Goal: Task Accomplishment & Management: Manage account settings

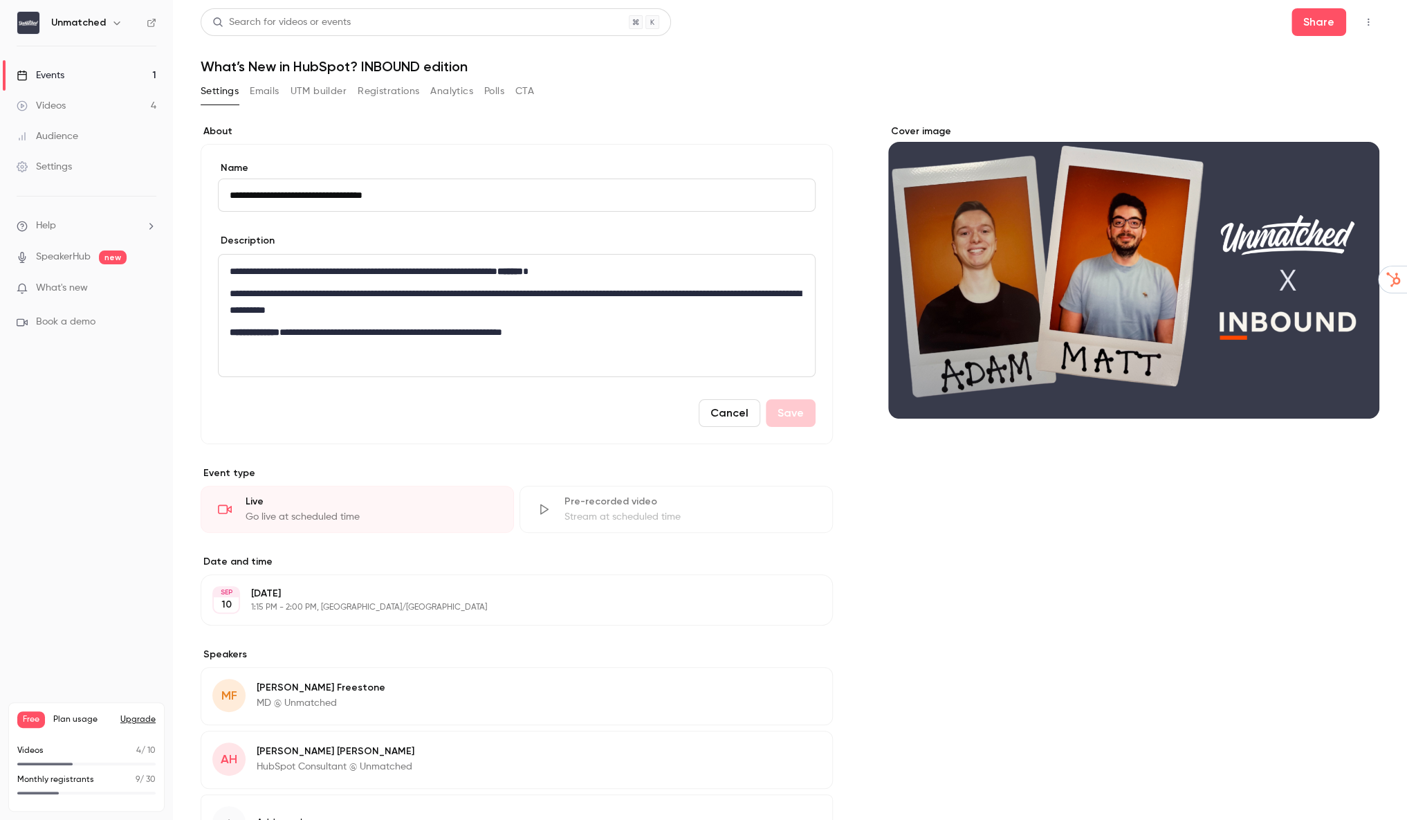
click at [375, 97] on button "Registrations" at bounding box center [389, 91] width 62 height 22
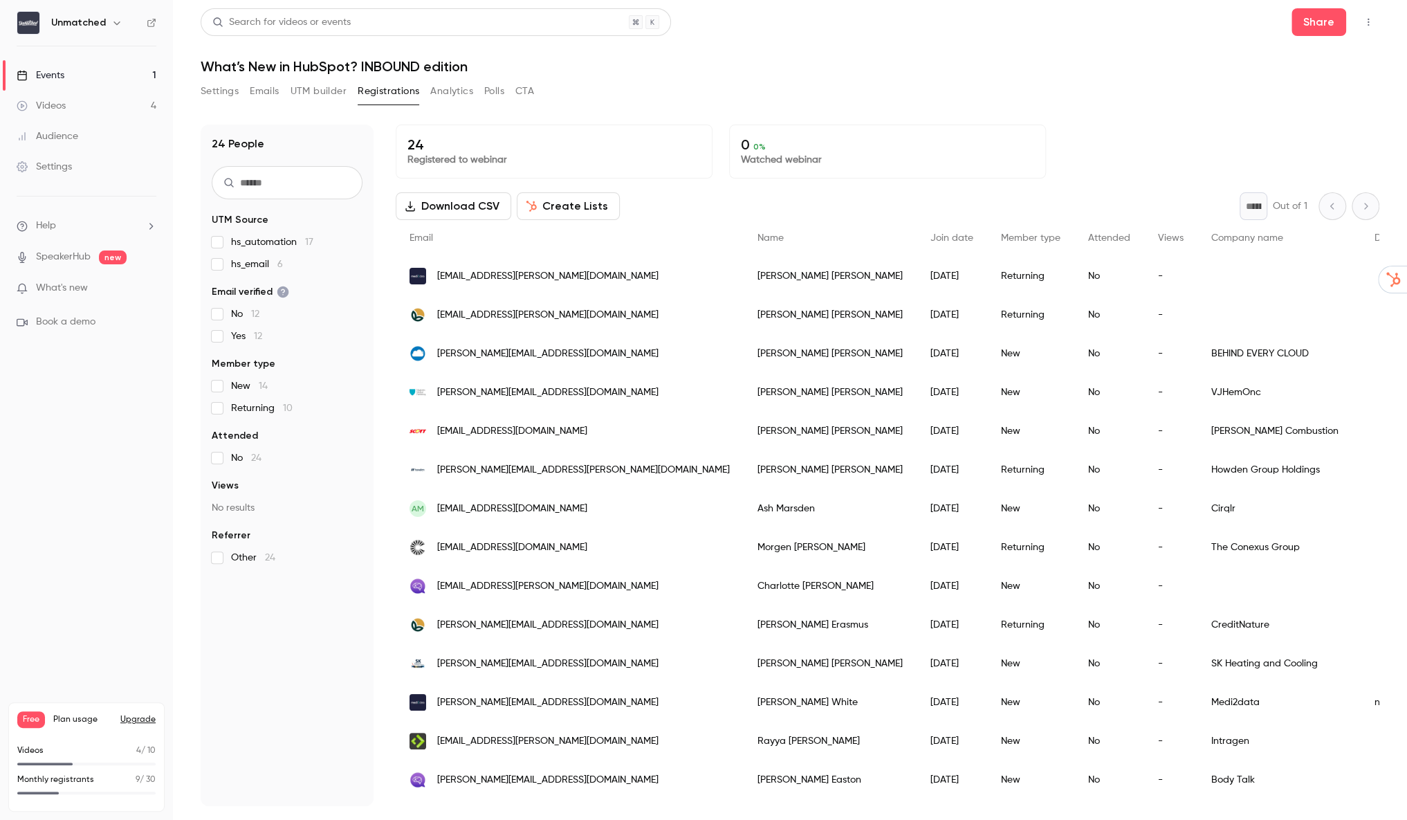
click at [823, 75] on div "Search for videos or events Share What’s New in HubSpot? INBOUND edition Settin…" at bounding box center [790, 406] width 1179 height 797
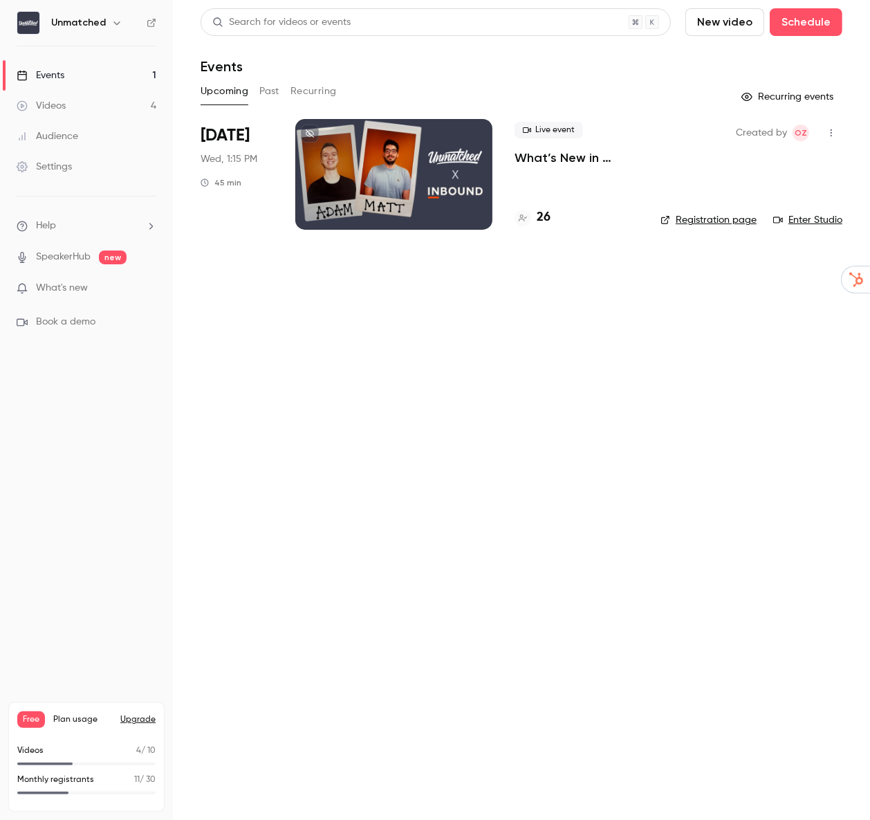
click at [542, 163] on p "What’s New in HubSpot? INBOUND edition" at bounding box center [577, 157] width 124 height 17
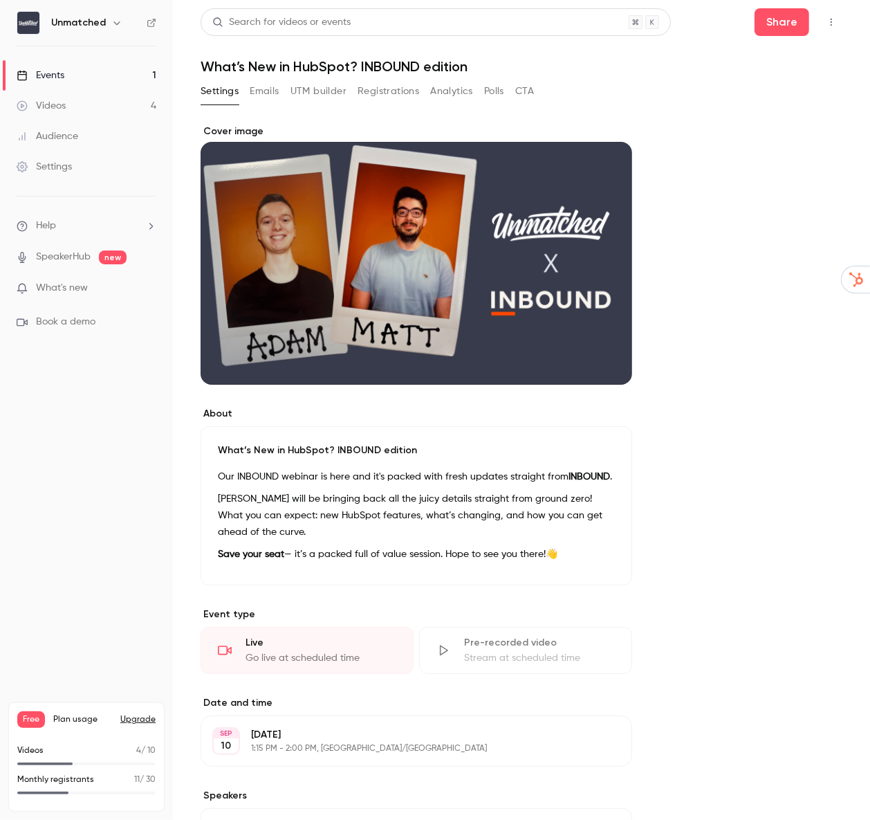
click at [389, 104] on div "Settings Emails UTM builder Registrations Analytics Polls CTA" at bounding box center [367, 94] width 333 height 28
click at [386, 99] on button "Registrations" at bounding box center [389, 91] width 62 height 22
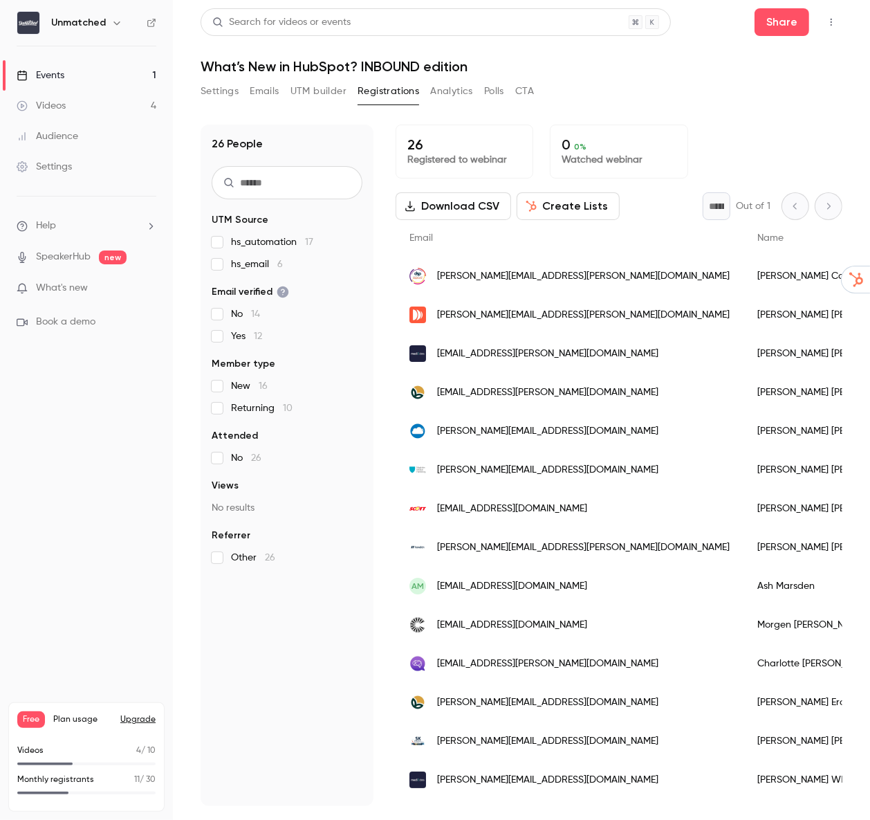
click at [228, 93] on button "Settings" at bounding box center [220, 91] width 38 height 22
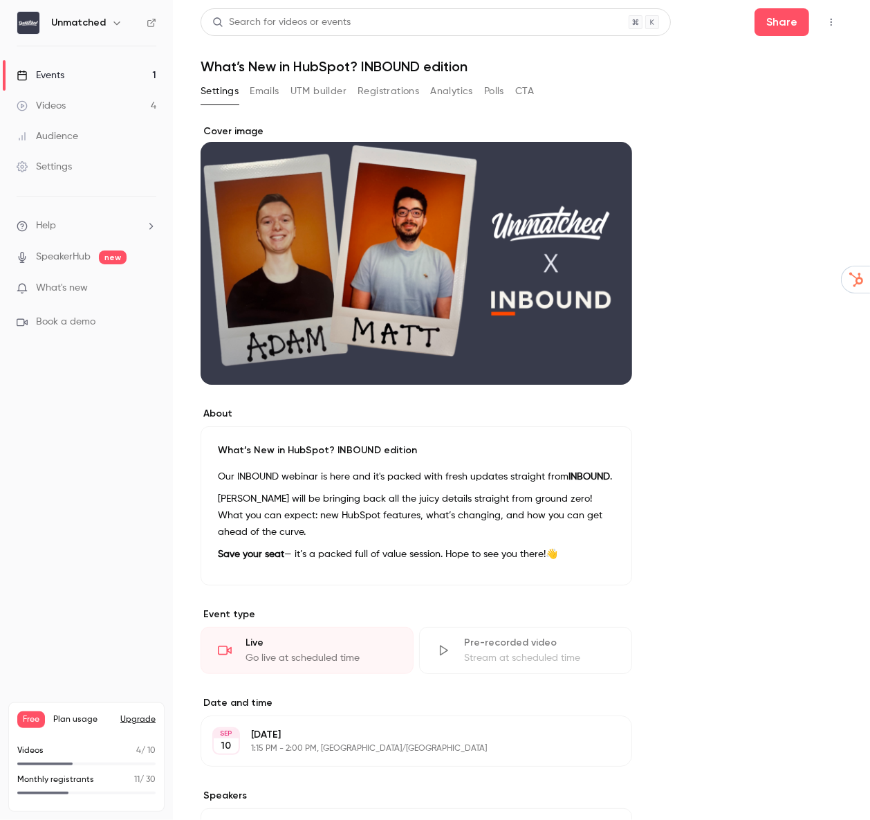
click at [61, 77] on div "Events" at bounding box center [41, 75] width 48 height 14
